Goal: Transaction & Acquisition: Purchase product/service

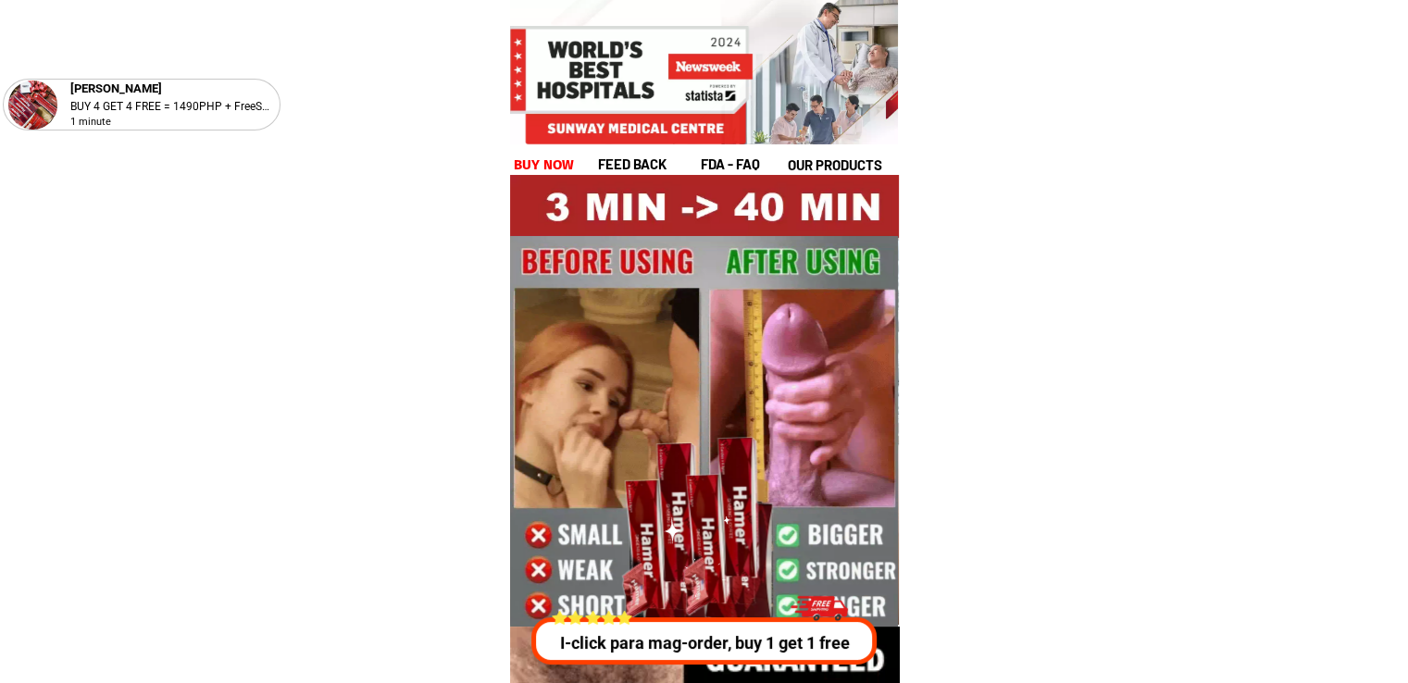
click at [696, 646] on p "I-click para mag-order, buy 1 get 1 free" at bounding box center [701, 642] width 355 height 25
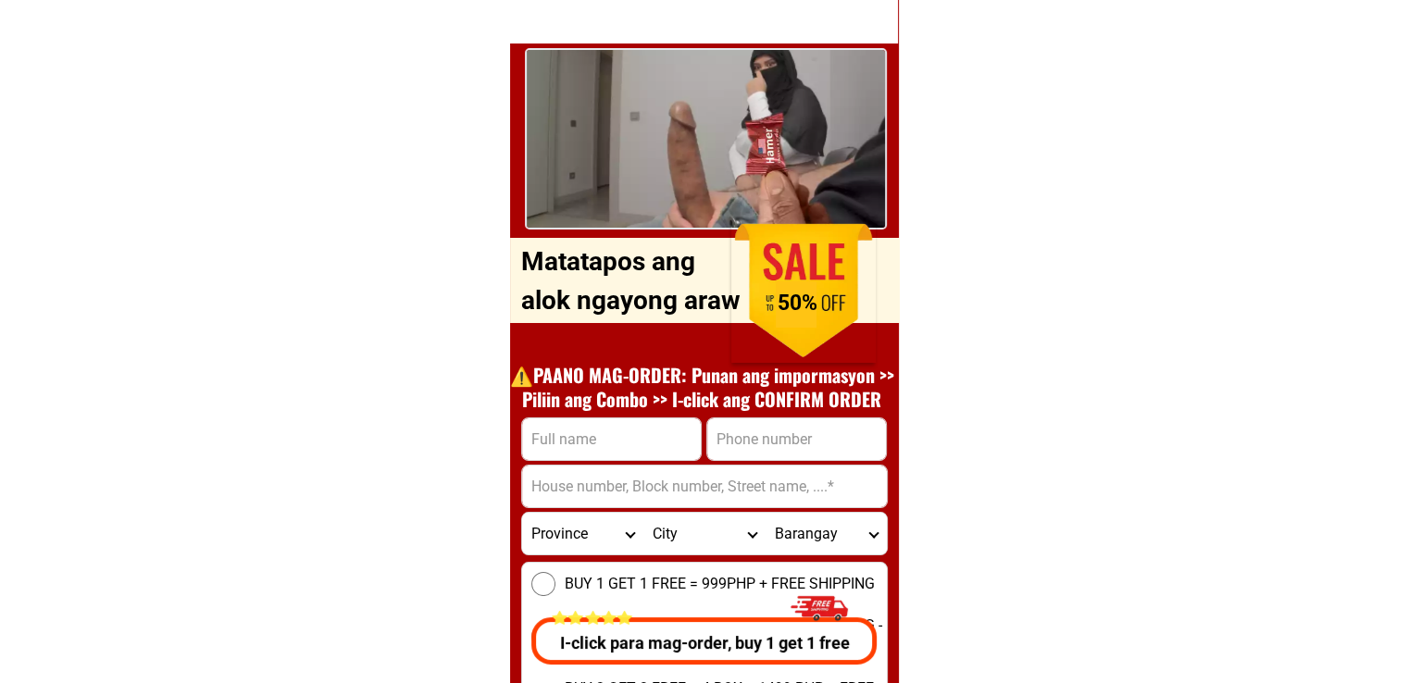
scroll to position [6825, 0]
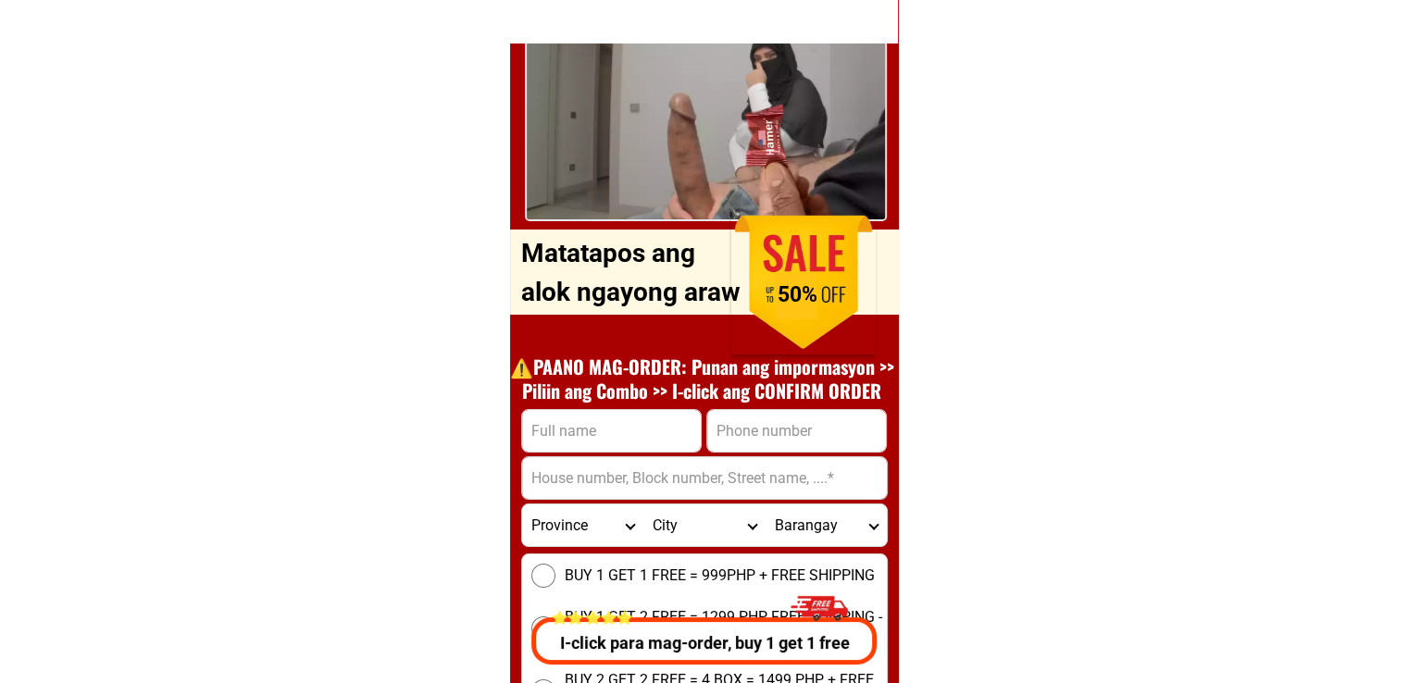
click at [593, 430] on input "Input full_name" at bounding box center [611, 431] width 179 height 42
type input "test"
click at [746, 433] on input "Input phone_number" at bounding box center [796, 431] width 179 height 42
type input "09466945641"
click at [639, 491] on input "Input address" at bounding box center [704, 478] width 365 height 42
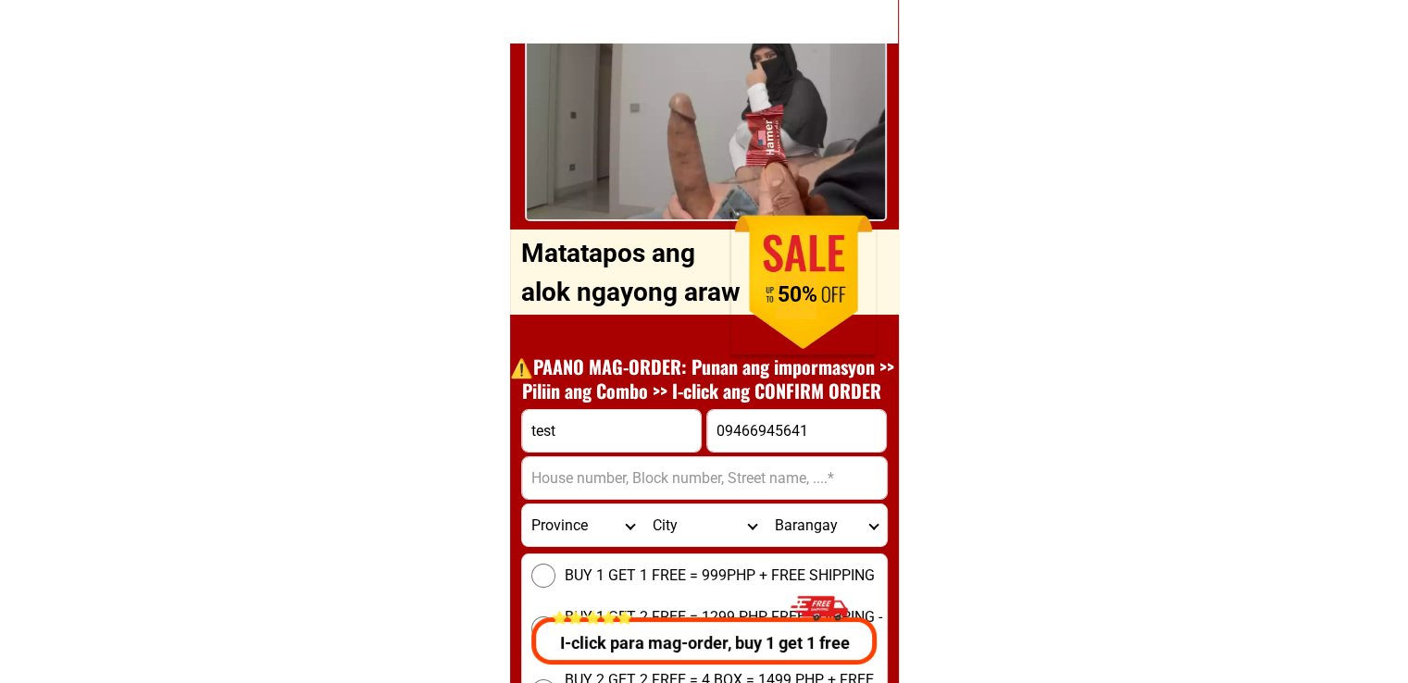
type input "776 ty ui"
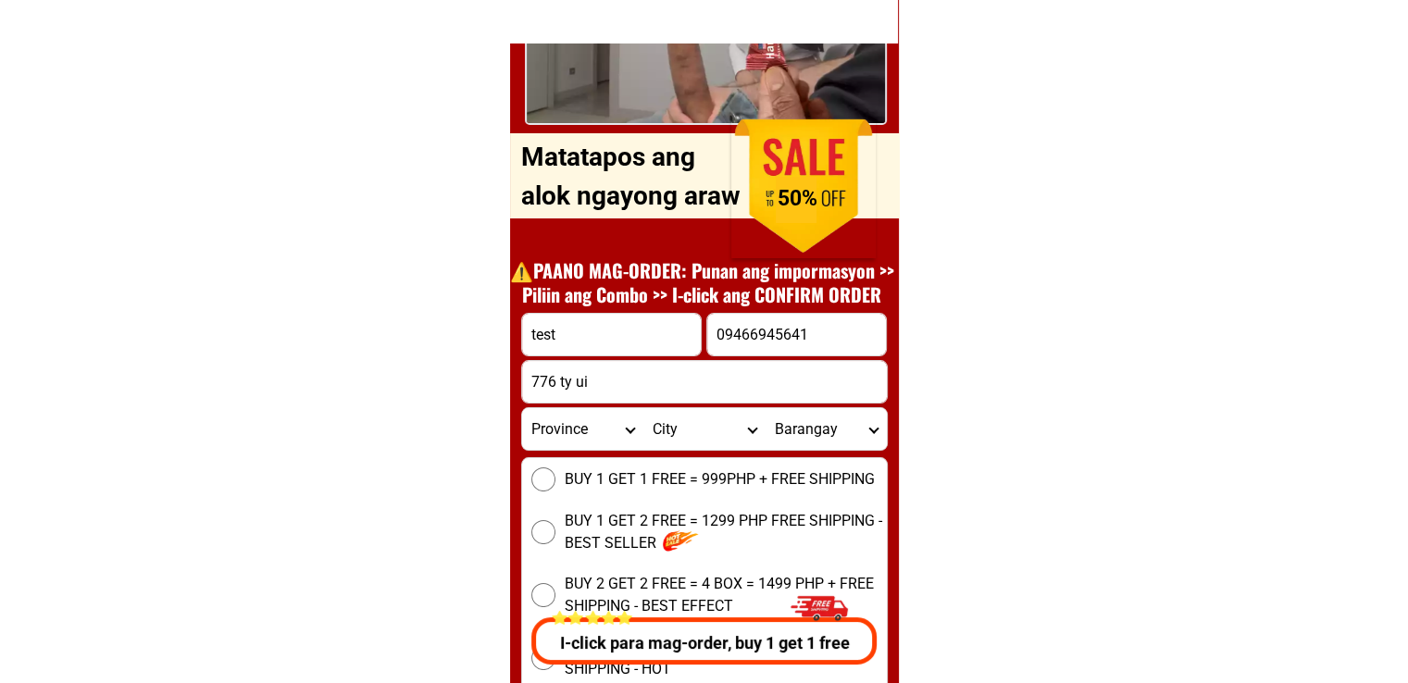
scroll to position [6923, 0]
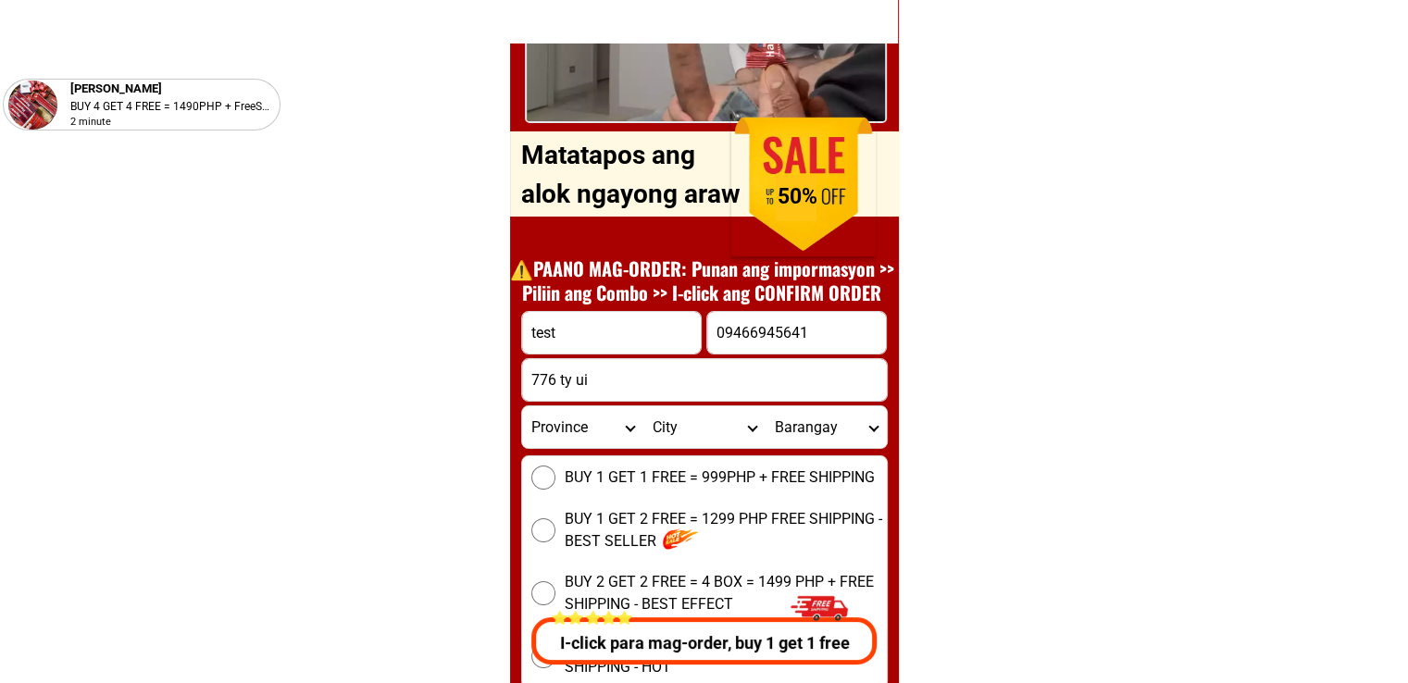
click at [531, 473] on input "BUY 1 GET 1 FREE = 999PHP + FREE SHIPPING" at bounding box center [543, 478] width 24 height 24
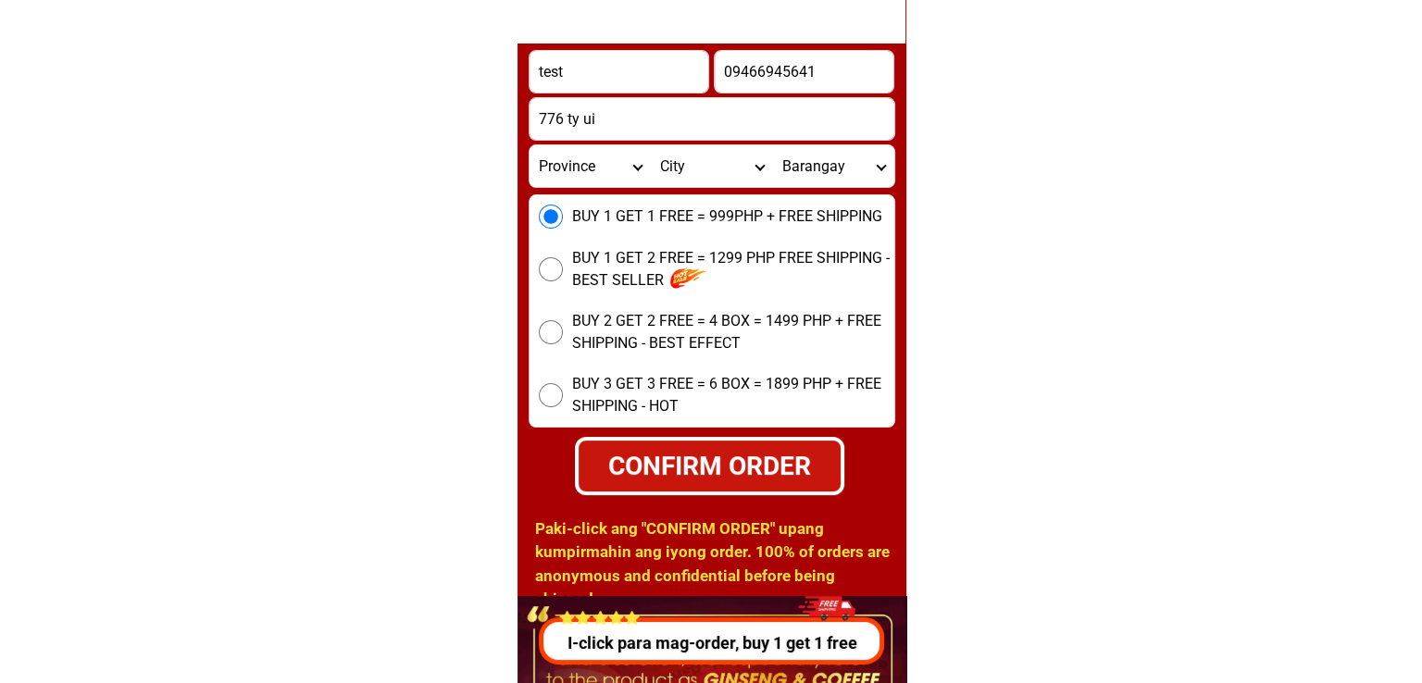
scroll to position [7186, 0]
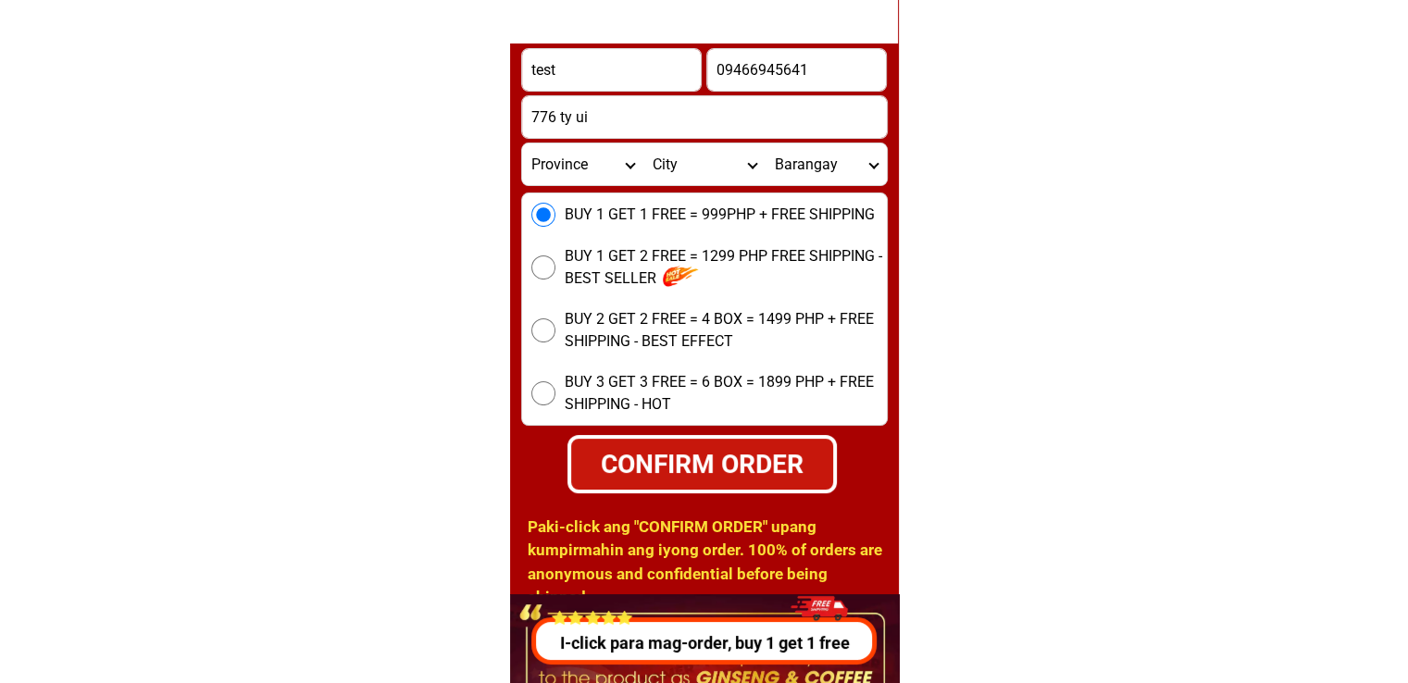
click at [663, 465] on div "CONFIRM ORDER" at bounding box center [702, 464] width 268 height 40
radio input "true"
